Goal: Information Seeking & Learning: Learn about a topic

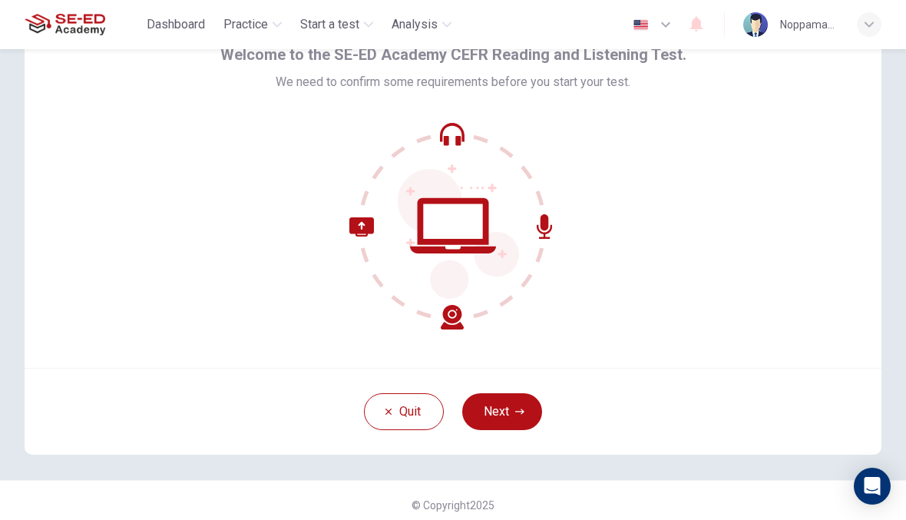
scroll to position [81, 0]
click at [516, 417] on button "Next" at bounding box center [502, 410] width 80 height 37
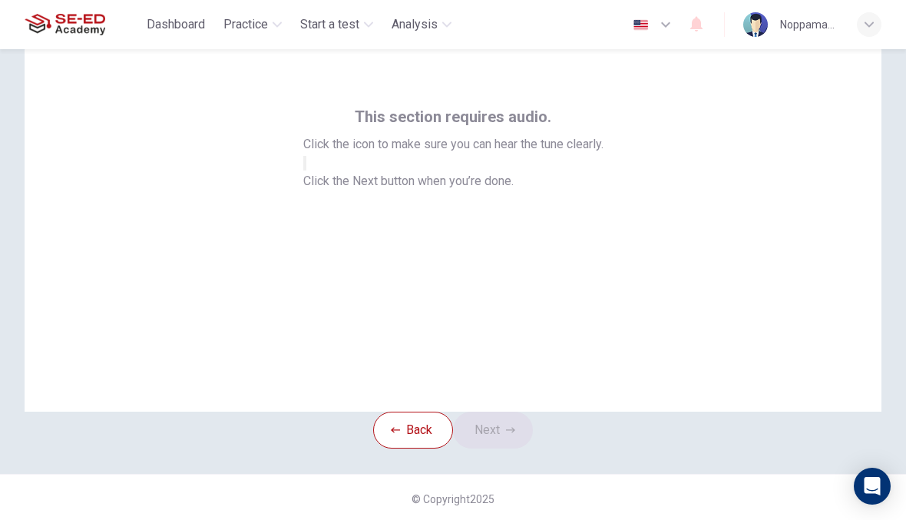
scroll to position [36, 0]
click at [305, 167] on icon "button" at bounding box center [305, 167] width 0 height 0
click at [515, 435] on icon "button" at bounding box center [510, 430] width 9 height 9
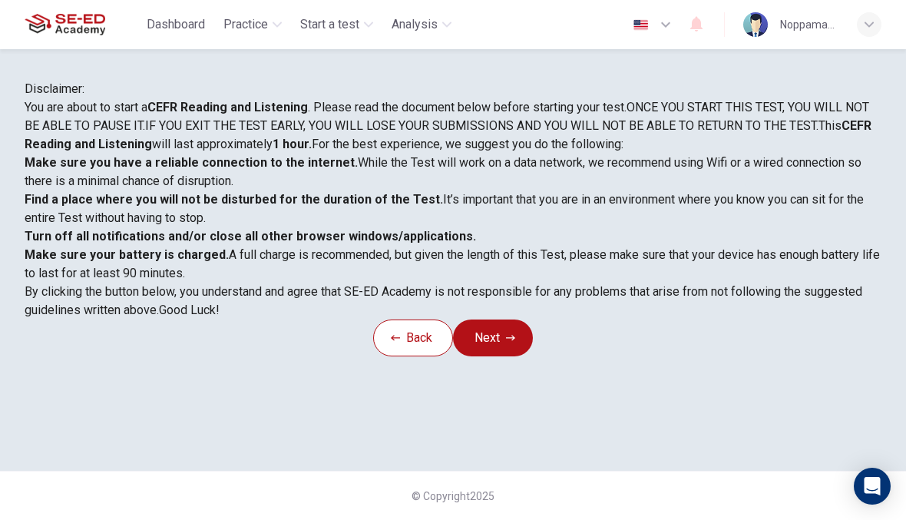
scroll to position [35, 0]
click at [516, 356] on button "Next" at bounding box center [493, 337] width 80 height 37
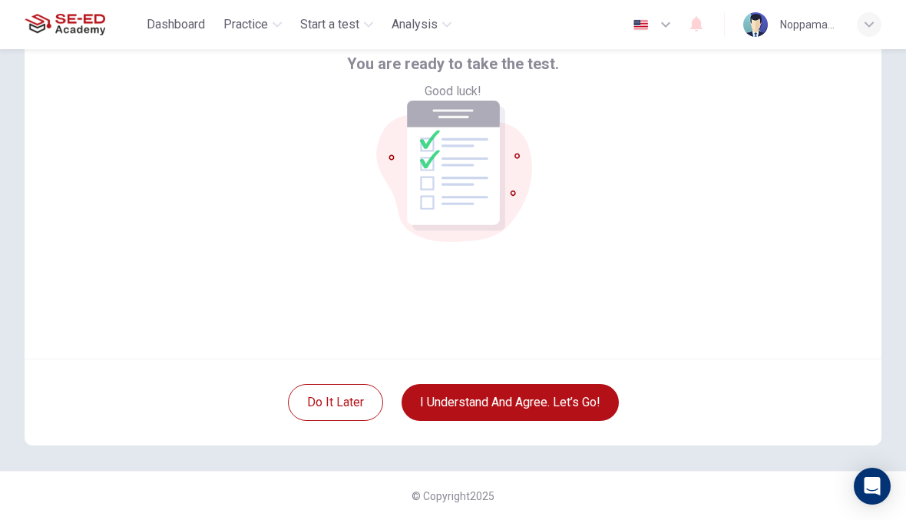
scroll to position [90, 0]
click at [579, 402] on button "I understand and agree. Let’s go!" at bounding box center [509, 402] width 217 height 37
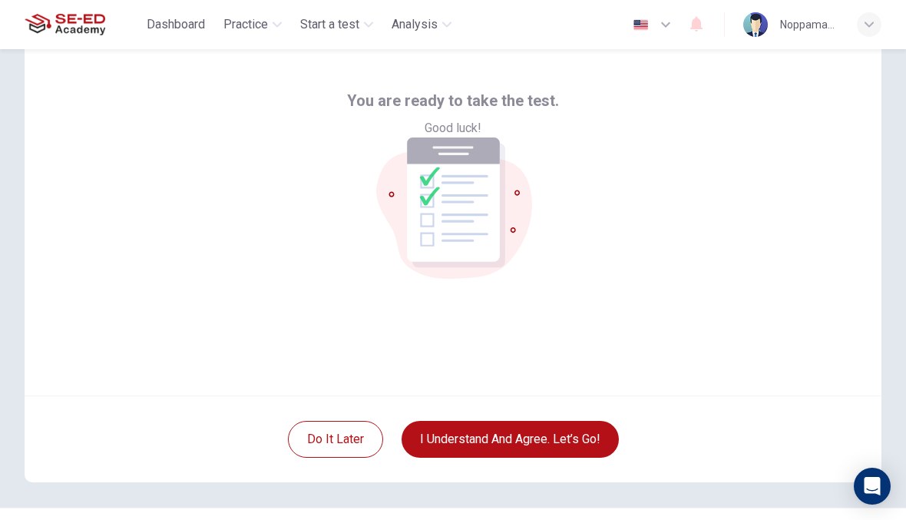
scroll to position [44, 0]
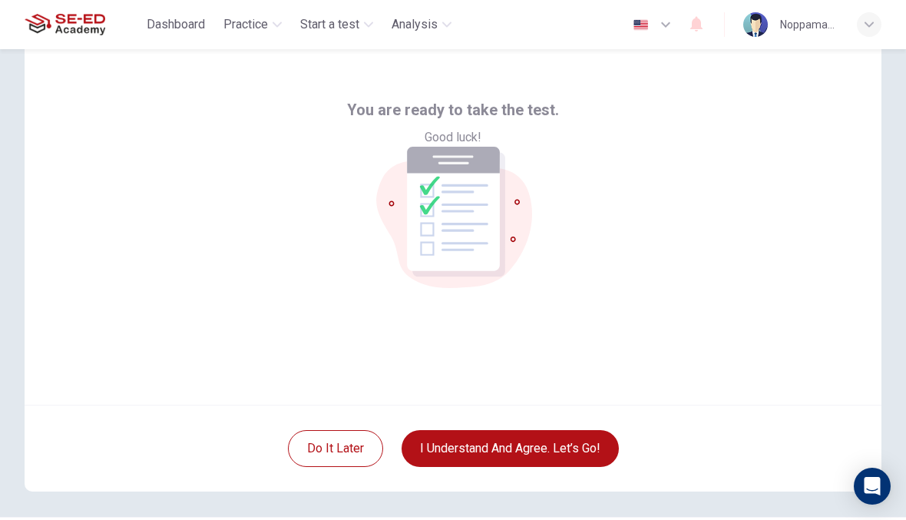
click at [580, 444] on button "I understand and agree. Let’s go!" at bounding box center [509, 448] width 217 height 37
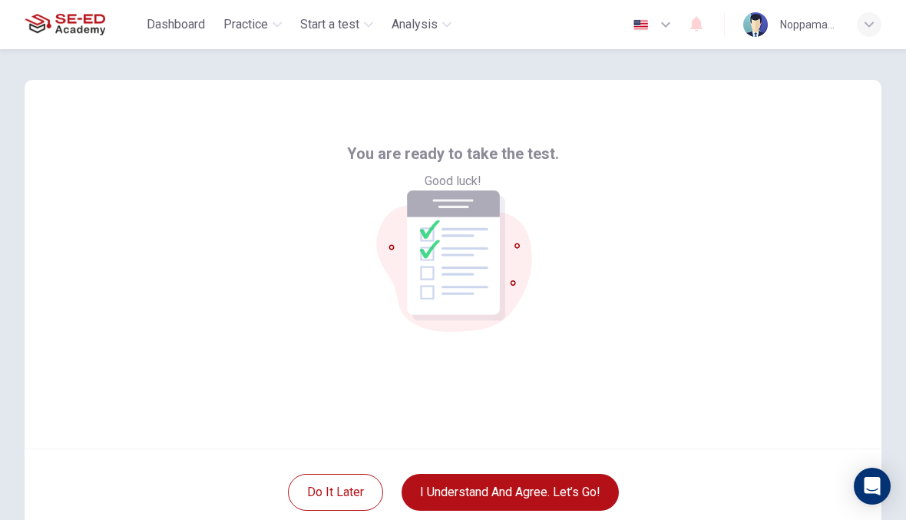
scroll to position [-1, 0]
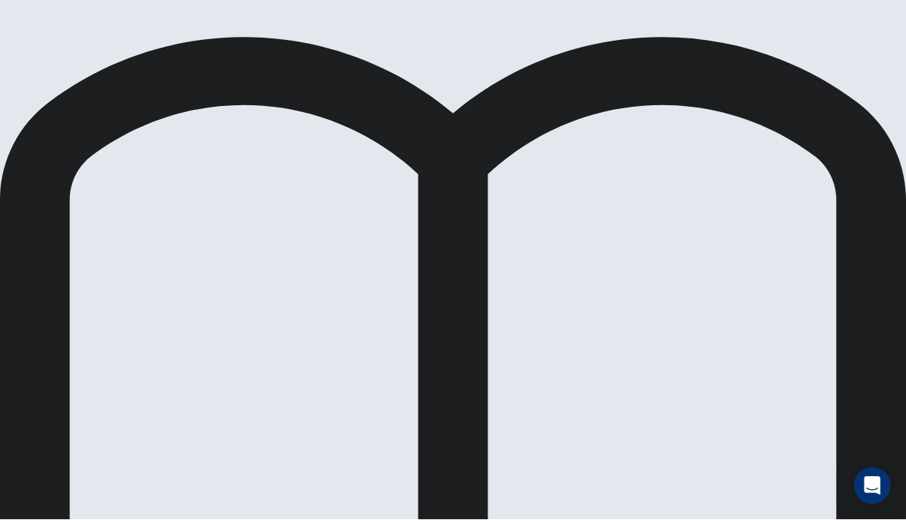
scroll to position [113, 0]
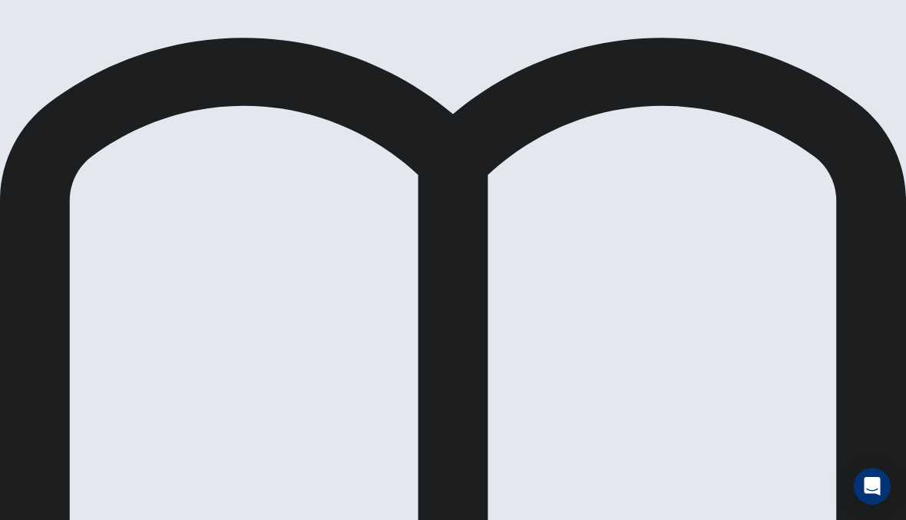
scroll to position [44, 0]
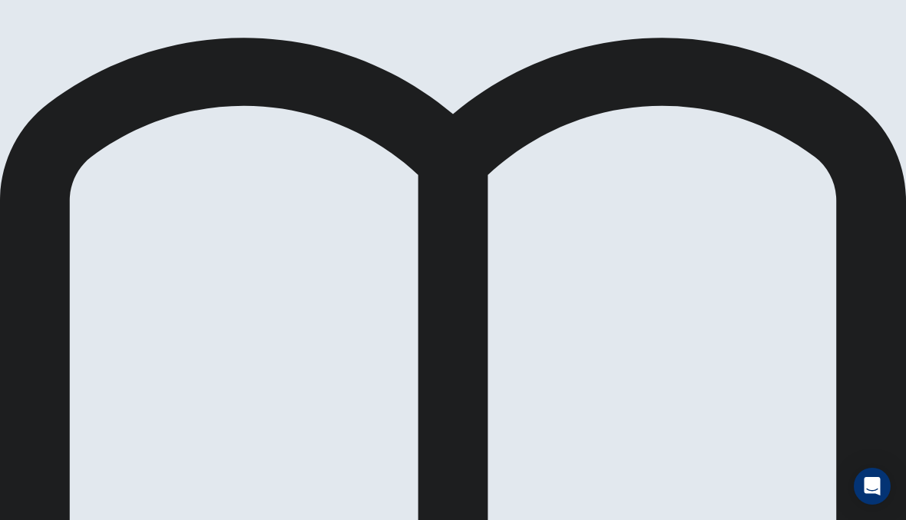
scroll to position [194, 0]
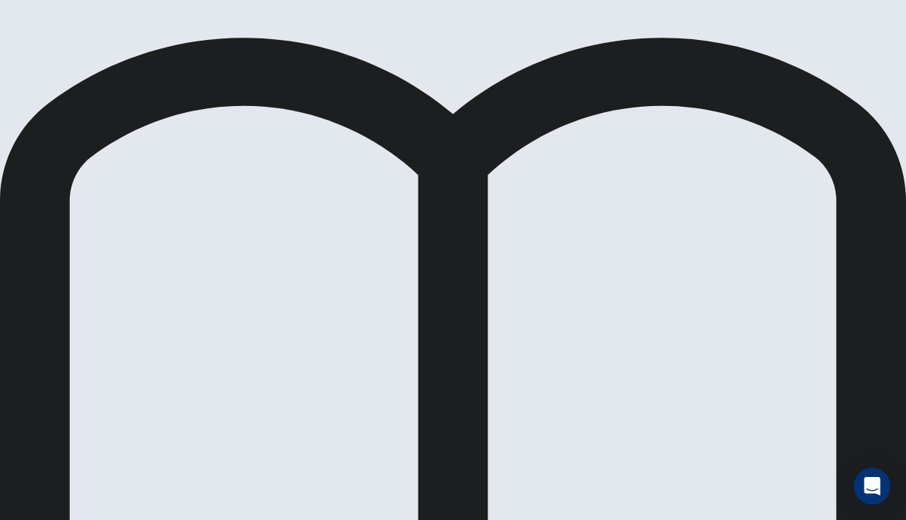
scroll to position [0, 0]
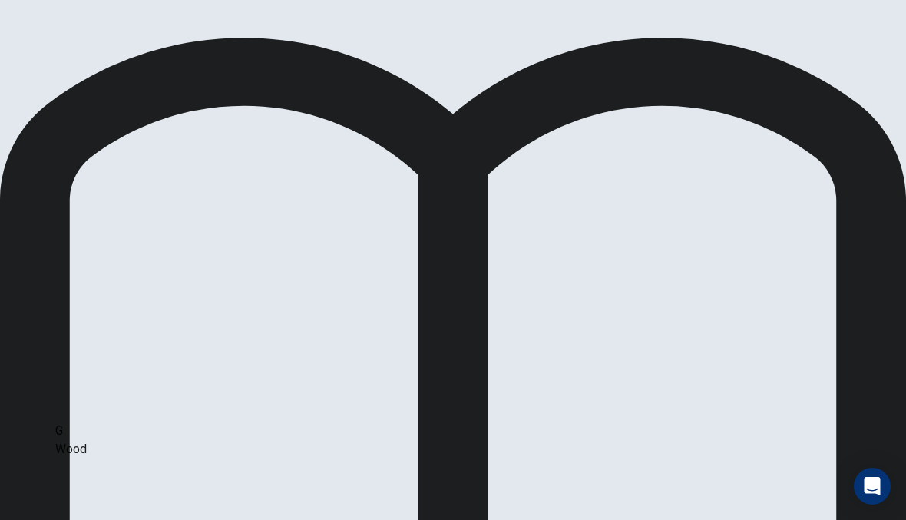
scroll to position [249, 0]
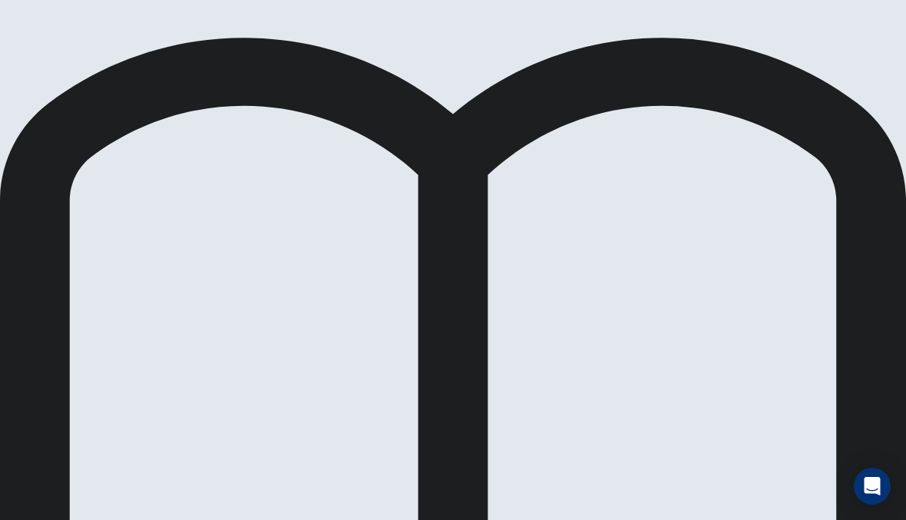
scroll to position [266, 0]
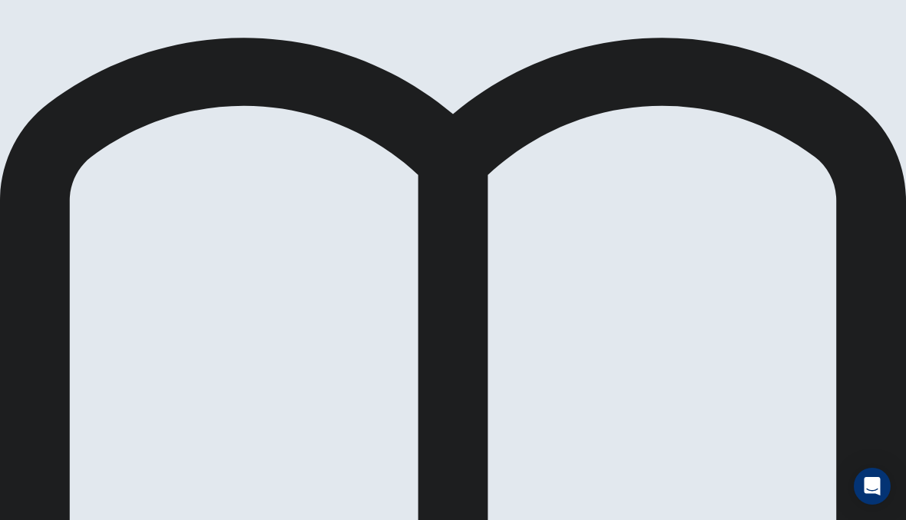
scroll to position [268, 0]
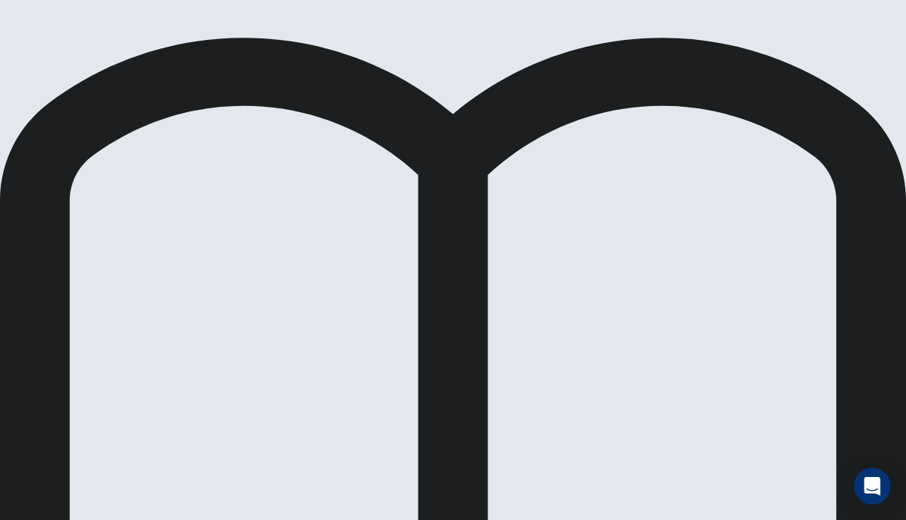
scroll to position [316, 0]
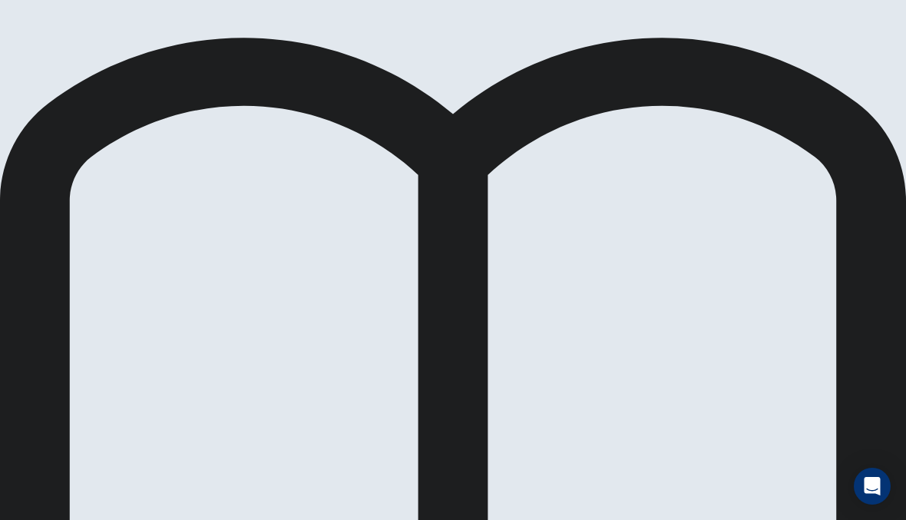
scroll to position [19, 0]
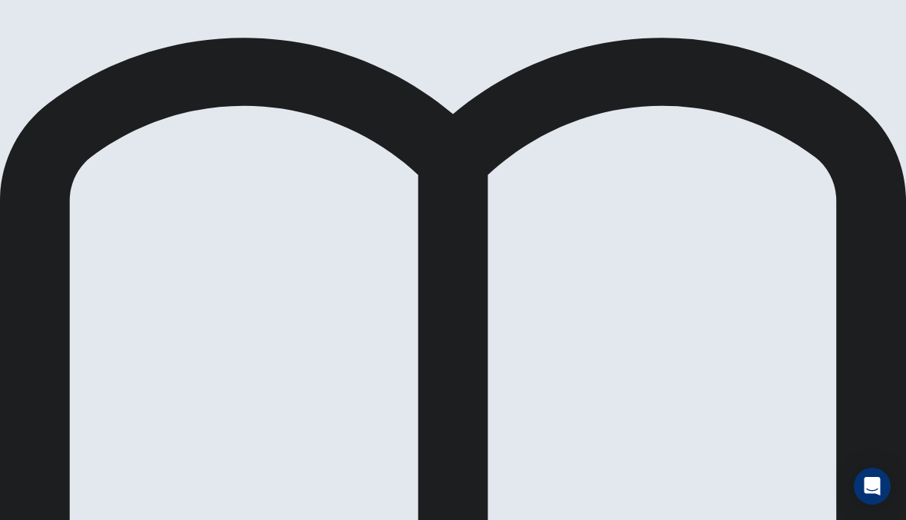
scroll to position [607, 0]
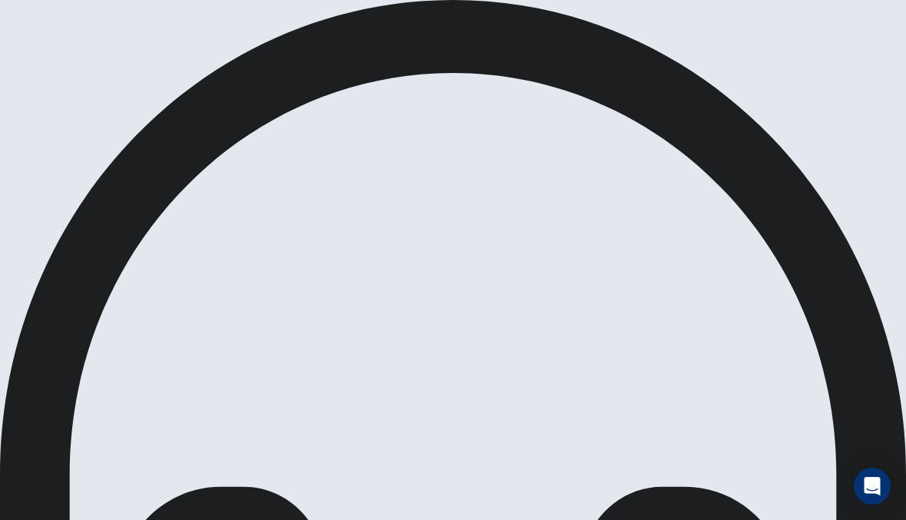
scroll to position [191, 0]
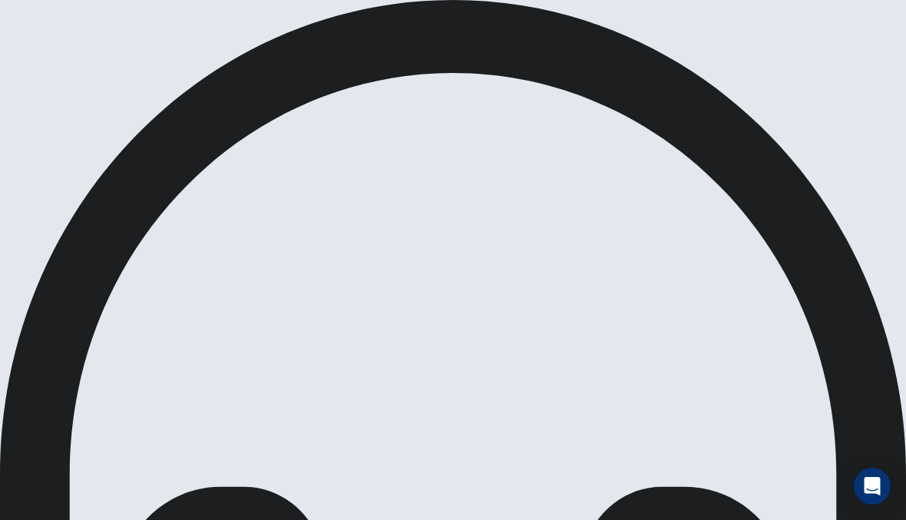
scroll to position [76, 0]
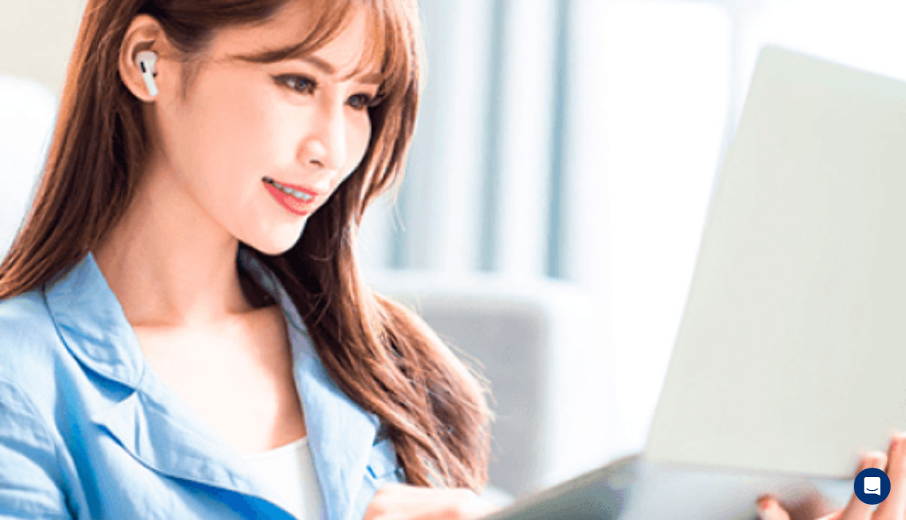
scroll to position [0, 0]
click at [603, 388] on img at bounding box center [453, 260] width 906 height 520
click at [606, 402] on img at bounding box center [453, 260] width 906 height 520
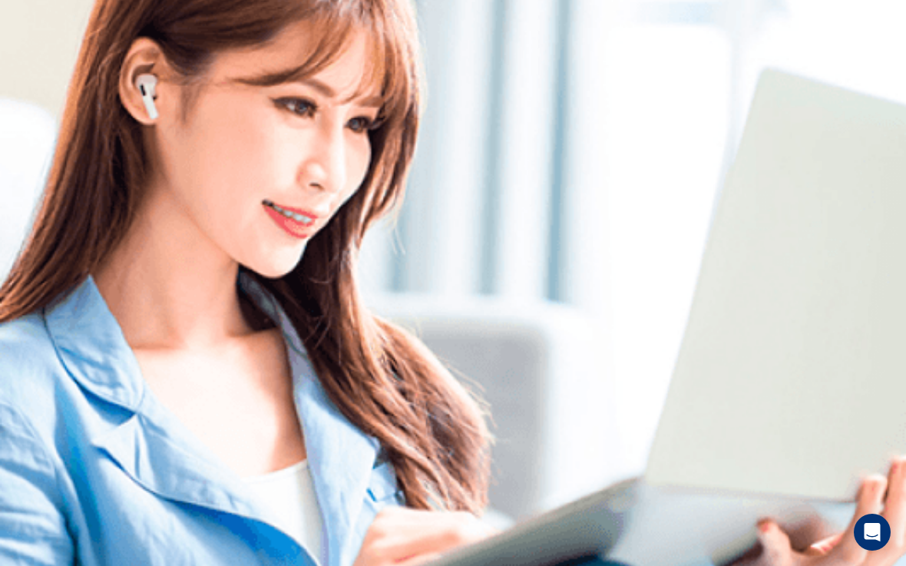
click at [609, 358] on img at bounding box center [453, 283] width 906 height 566
click at [609, 357] on img at bounding box center [453, 283] width 906 height 566
click at [589, 445] on img at bounding box center [453, 283] width 906 height 566
